Goal: Check status: Check status

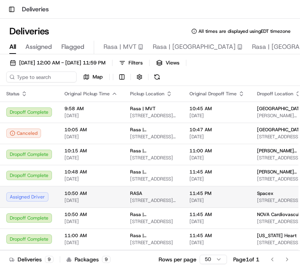
click at [235, 196] on div "11:45 PM [DATE]" at bounding box center [217, 196] width 55 height 13
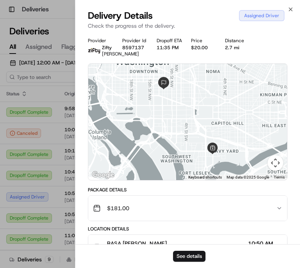
click at [210, 117] on div at bounding box center [187, 122] width 199 height 117
click at [196, 133] on div at bounding box center [187, 122] width 199 height 117
click at [196, 129] on div at bounding box center [187, 122] width 199 height 117
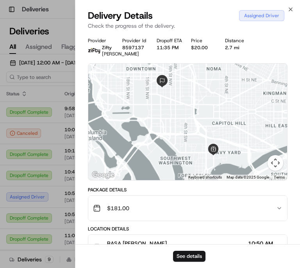
click at [202, 120] on div at bounding box center [187, 122] width 199 height 117
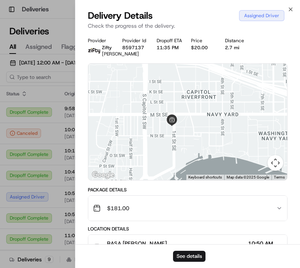
click at [174, 128] on img at bounding box center [172, 120] width 18 height 18
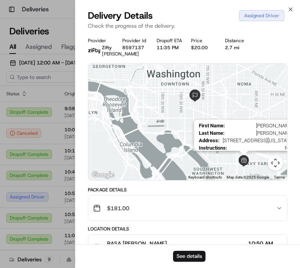
click at [197, 105] on img at bounding box center [195, 95] width 19 height 19
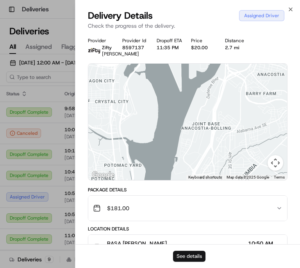
click at [200, 258] on button "See details" at bounding box center [189, 256] width 32 height 11
